Goal: Information Seeking & Learning: Learn about a topic

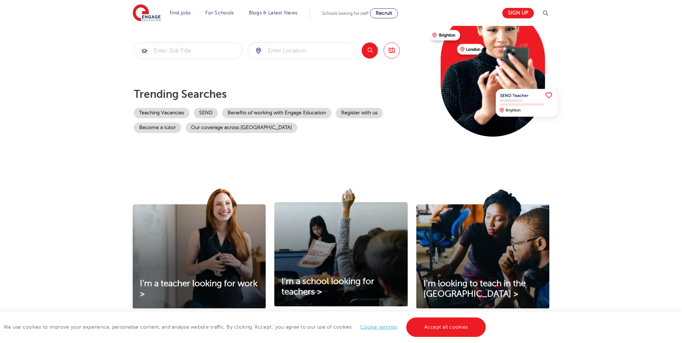
scroll to position [72, 0]
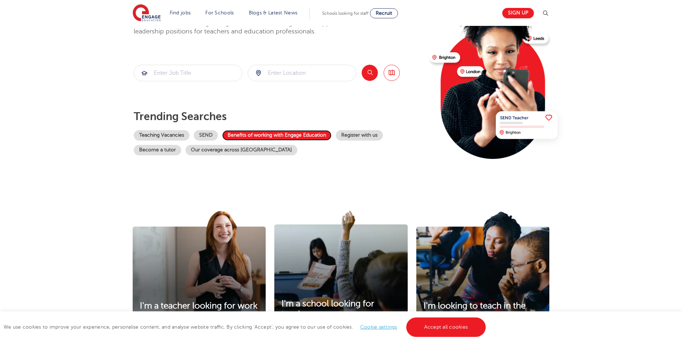
click at [290, 134] on link "Benefits of working with Engage Education" at bounding box center [276, 135] width 109 height 10
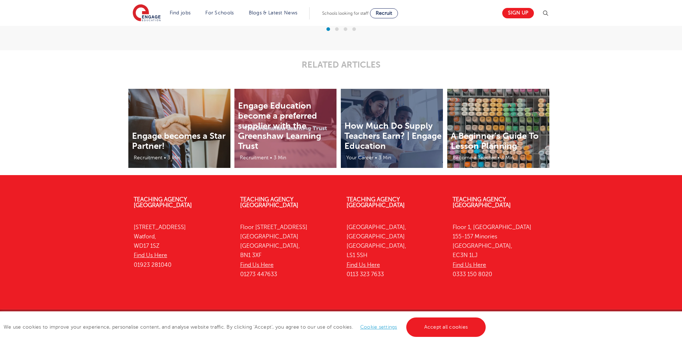
scroll to position [1526, 0]
